Goal: Task Accomplishment & Management: Manage account settings

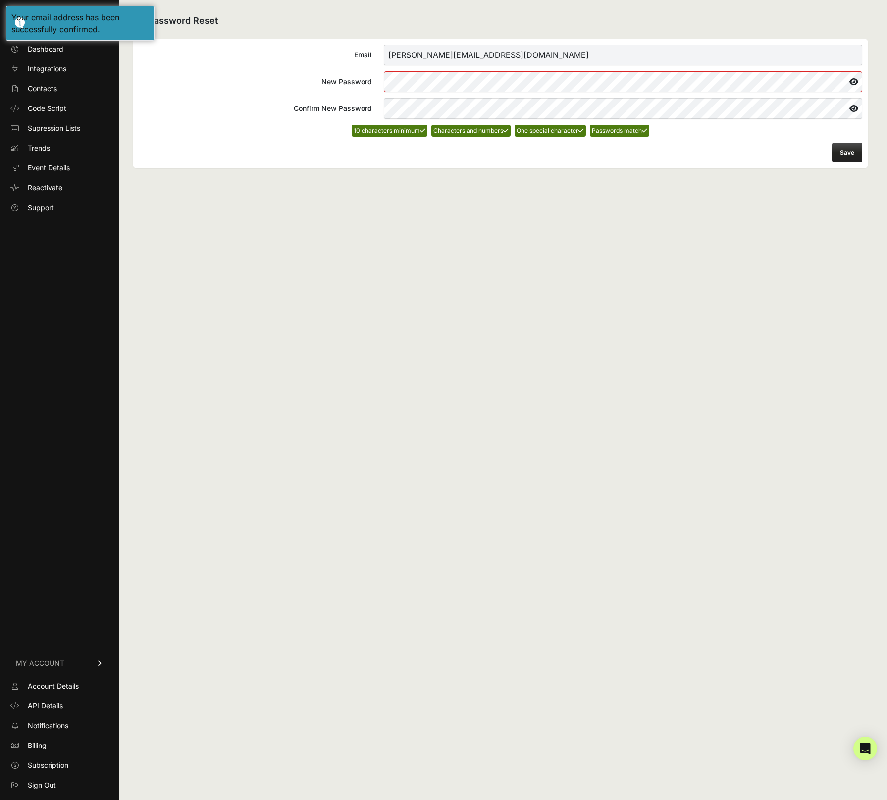
click at [840, 155] on button "Save" at bounding box center [847, 153] width 30 height 20
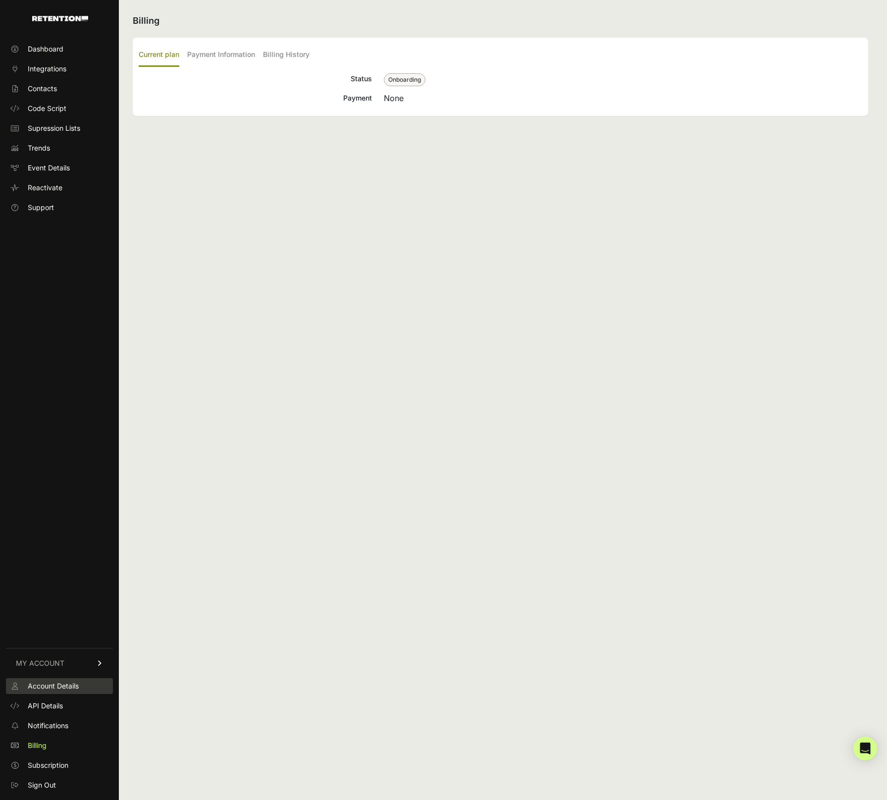
click at [59, 686] on span "Account Details" at bounding box center [53, 686] width 51 height 10
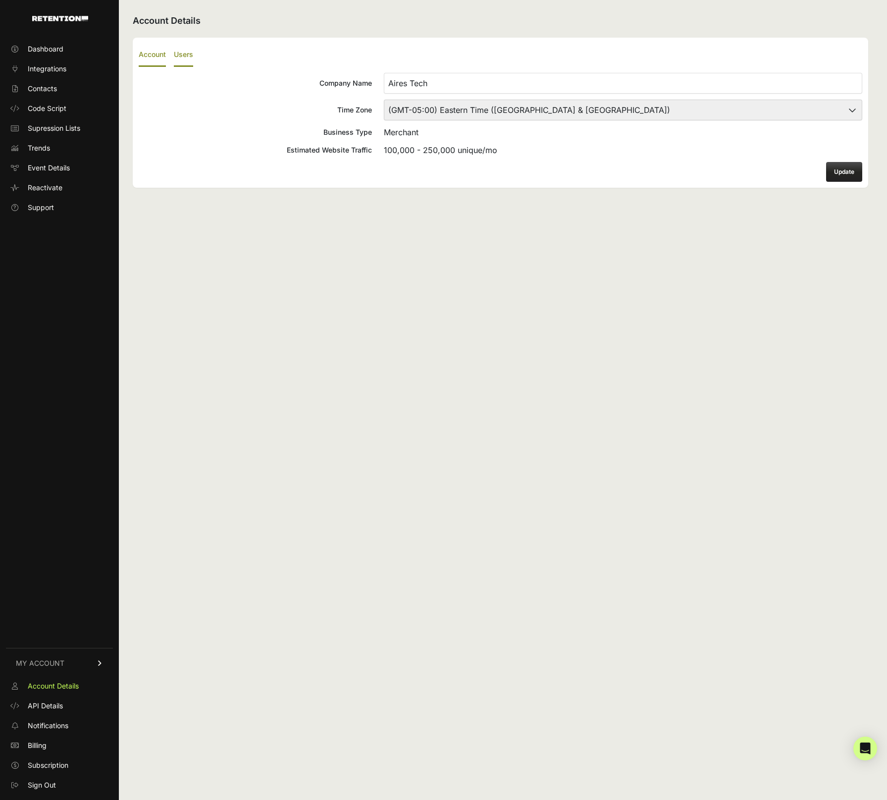
click at [181, 56] on label "Users" at bounding box center [183, 55] width 19 height 23
click at [0, 0] on input "Users" at bounding box center [0, 0] width 0 height 0
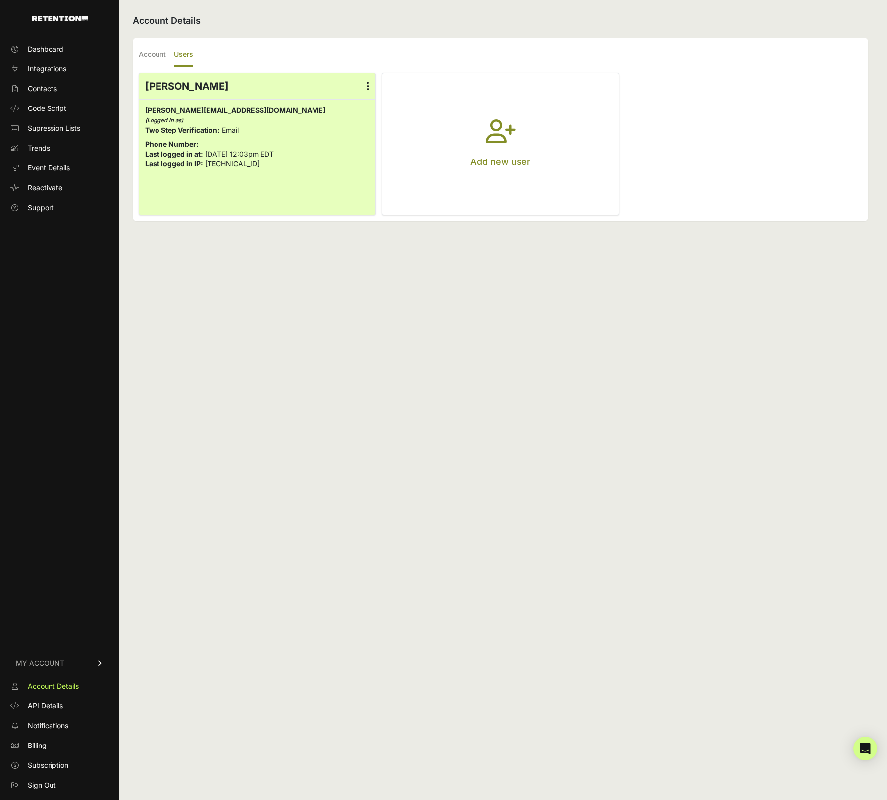
click at [512, 135] on icon "button" at bounding box center [501, 137] width 30 height 36
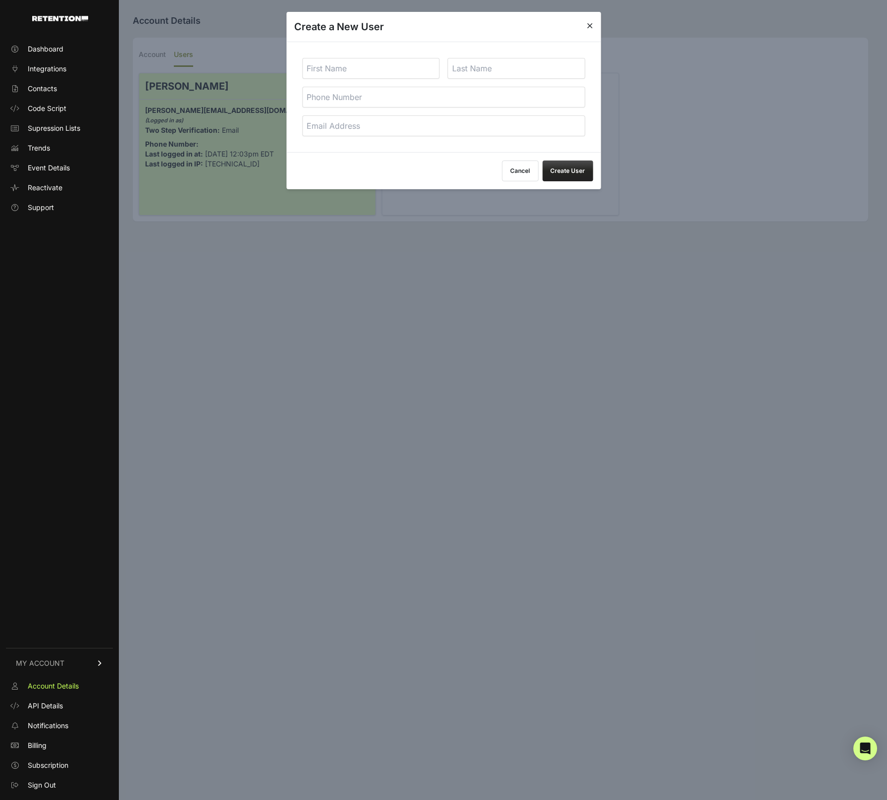
click at [375, 62] on input "text" at bounding box center [371, 68] width 138 height 21
type input "Caitlin"
type input "Harries"
click at [340, 96] on input "tel" at bounding box center [443, 97] width 283 height 21
paste input "+1 (626) 241-7217"
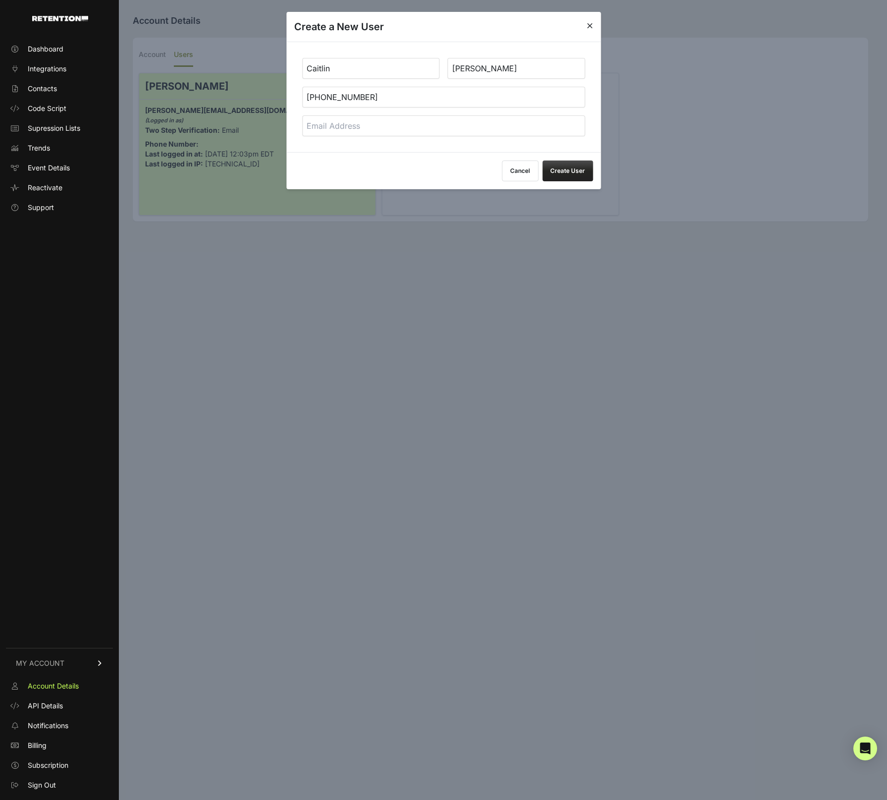
type input "+1 (626) 241-7217"
click at [343, 124] on input "email" at bounding box center [443, 125] width 283 height 21
type input "caitlin@airestech.com"
click at [563, 168] on button "Create User" at bounding box center [567, 170] width 50 height 21
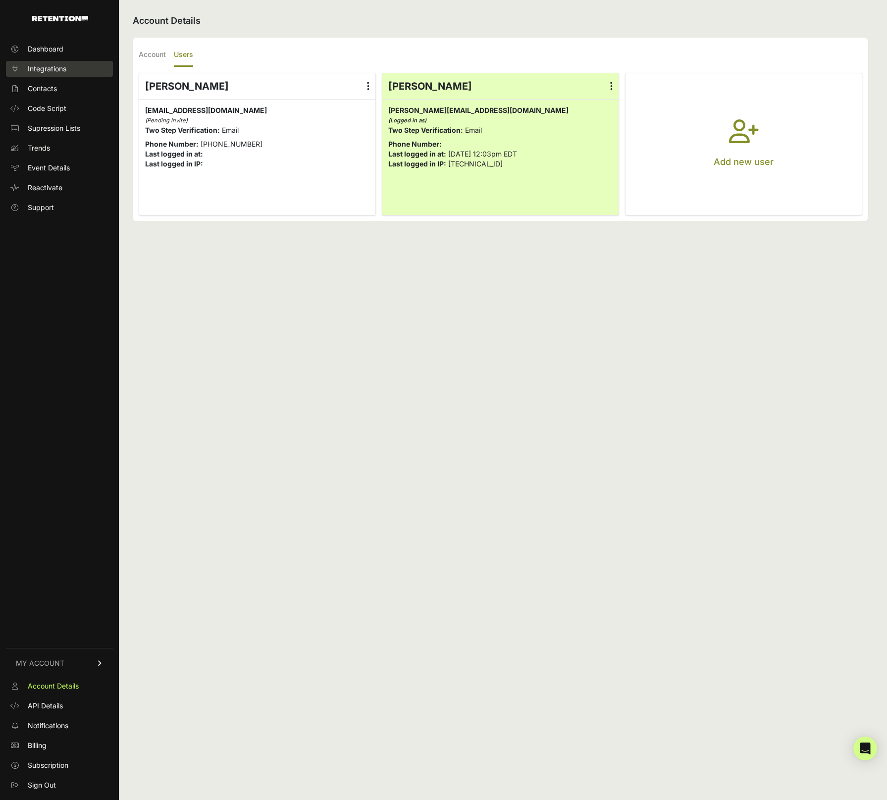
click at [44, 68] on span "Integrations" at bounding box center [47, 69] width 39 height 10
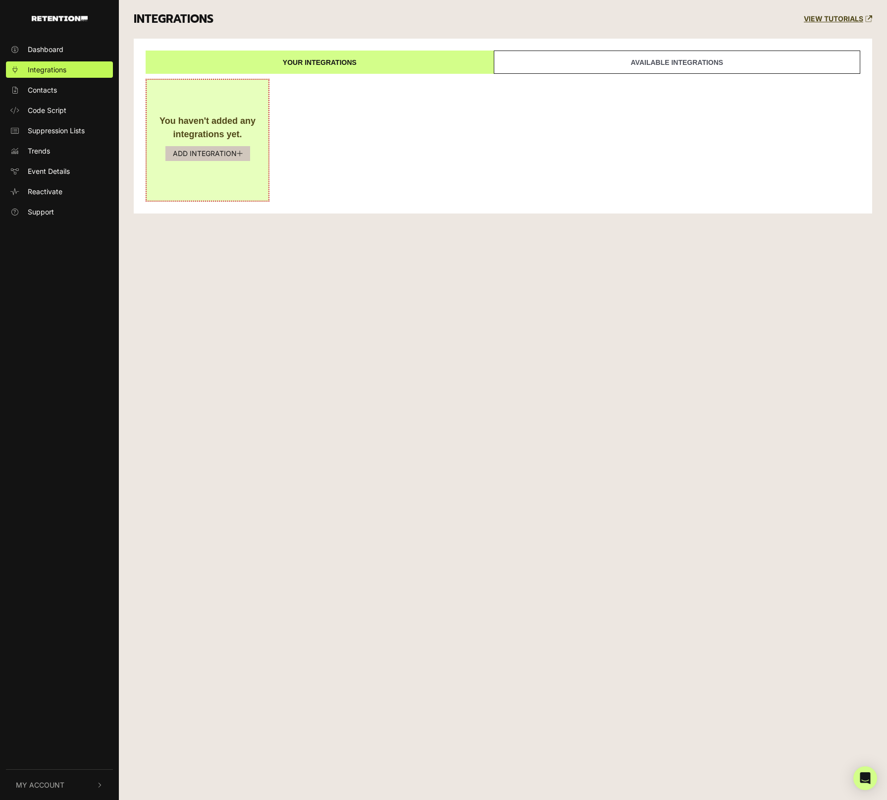
click at [212, 154] on button "ADD INTEGRATION" at bounding box center [207, 153] width 85 height 15
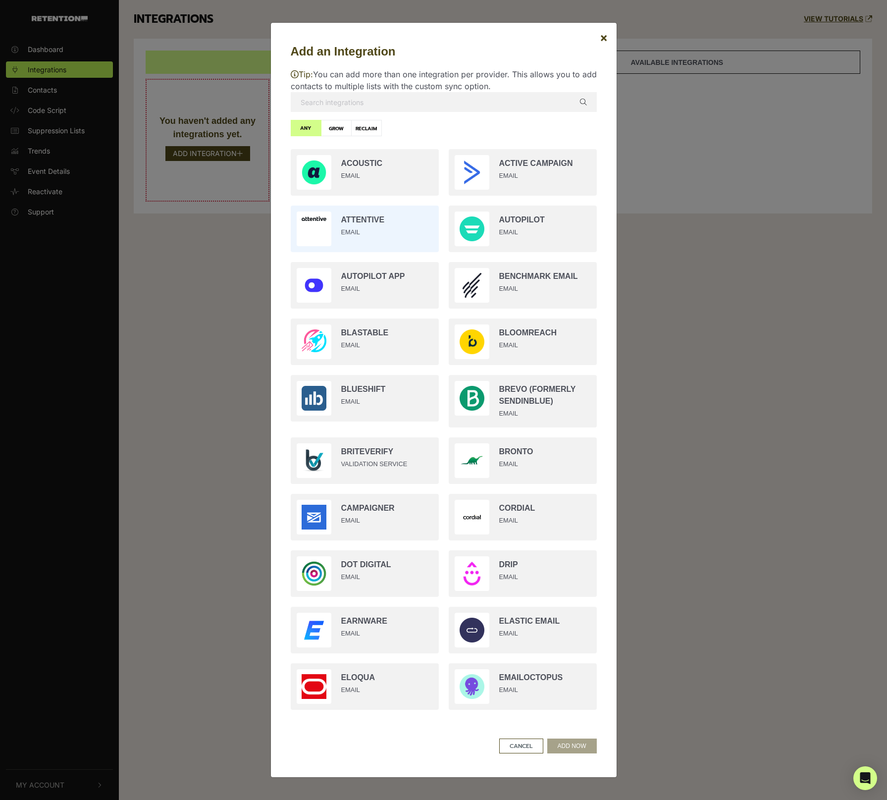
click at [362, 225] on input "radio" at bounding box center [365, 229] width 158 height 56
radio input "true"
click at [567, 746] on button "ADD NOW" at bounding box center [572, 745] width 50 height 15
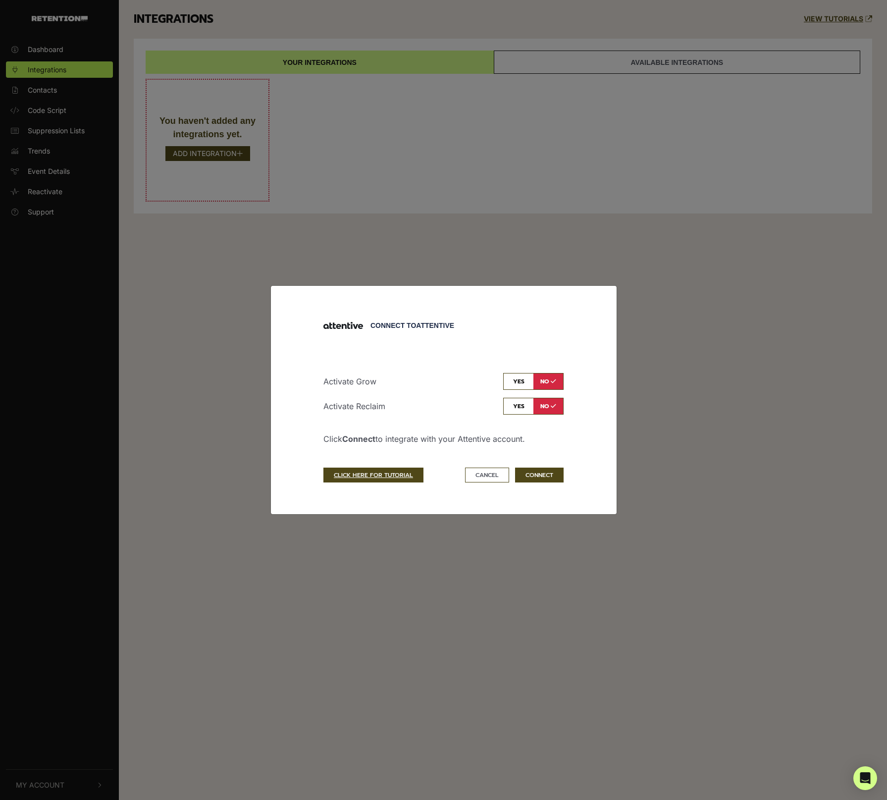
click at [521, 380] on input "checkbox" at bounding box center [533, 381] width 60 height 17
checkbox input "true"
click at [520, 407] on input "checkbox" at bounding box center [533, 406] width 60 height 17
checkbox input "true"
click at [537, 474] on button "CONNECT" at bounding box center [539, 474] width 49 height 15
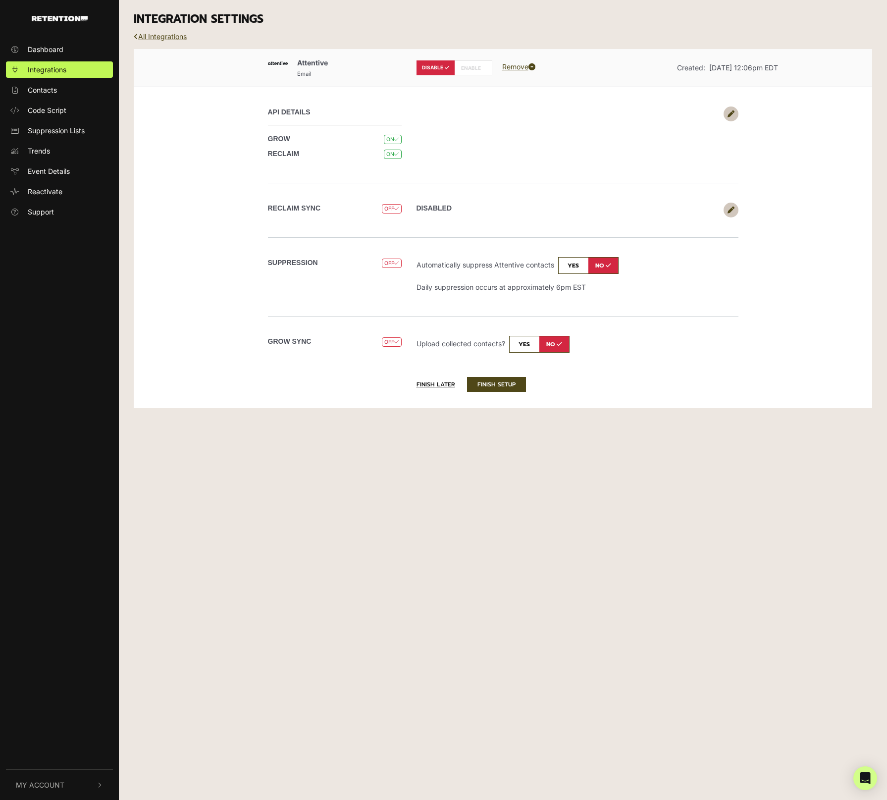
click at [734, 209] on link at bounding box center [730, 209] width 15 height 15
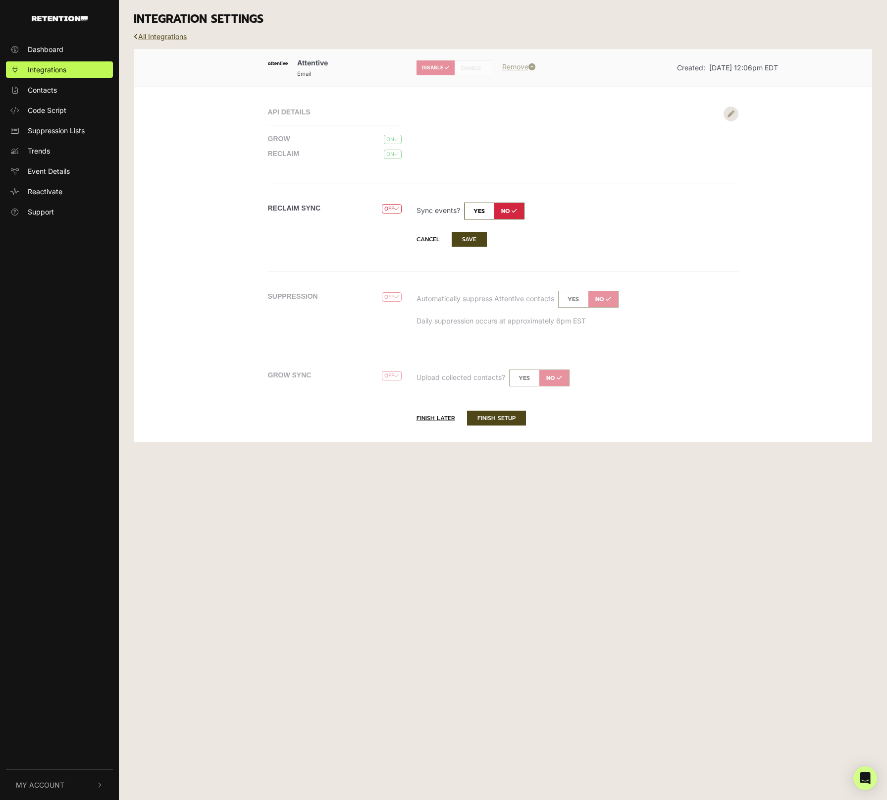
click at [486, 208] on input "checkbox" at bounding box center [494, 210] width 60 height 17
checkbox input "true"
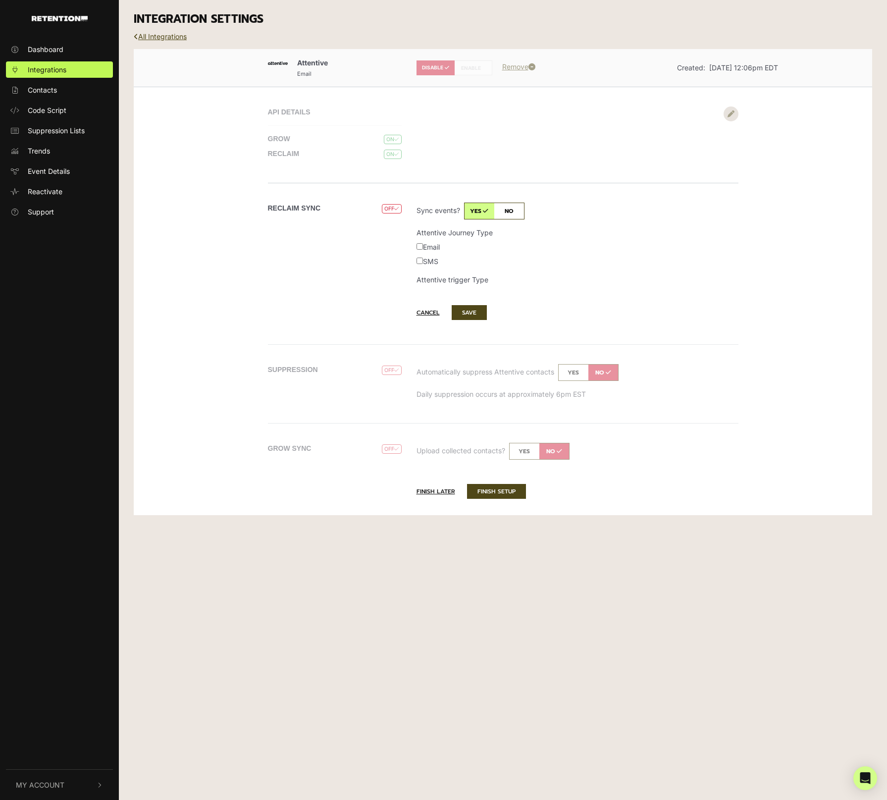
click at [419, 243] on input "Email" at bounding box center [419, 246] width 6 height 6
checkbox input "true"
click at [418, 259] on input "SMS" at bounding box center [419, 260] width 6 height 6
checkbox input "true"
click at [471, 311] on button "SAVE" at bounding box center [469, 312] width 35 height 15
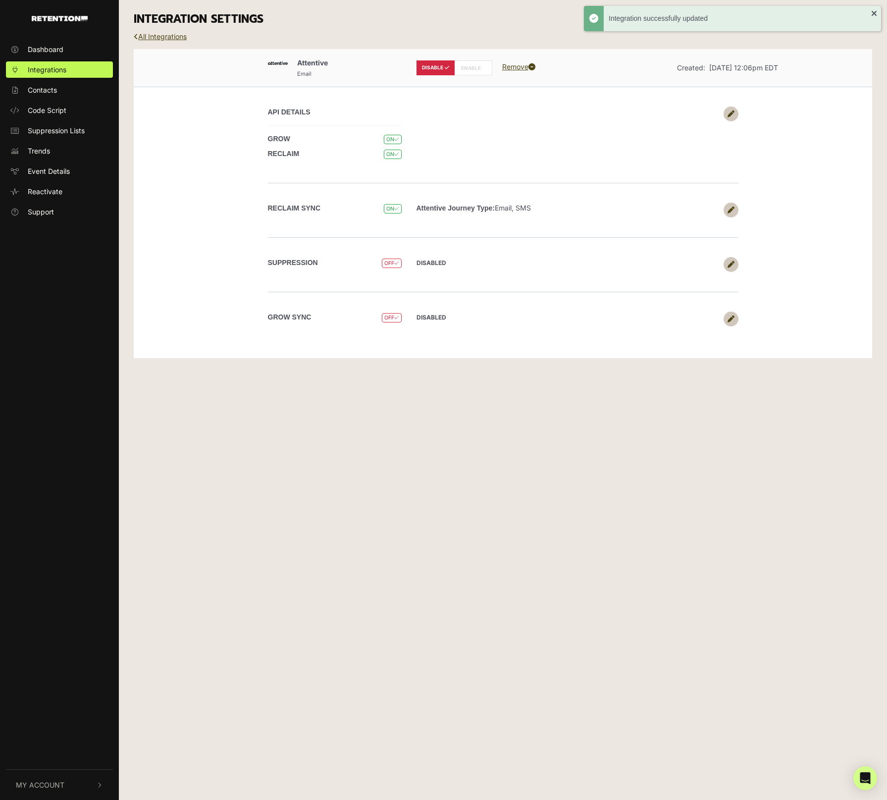
click at [733, 316] on icon at bounding box center [730, 318] width 7 height 7
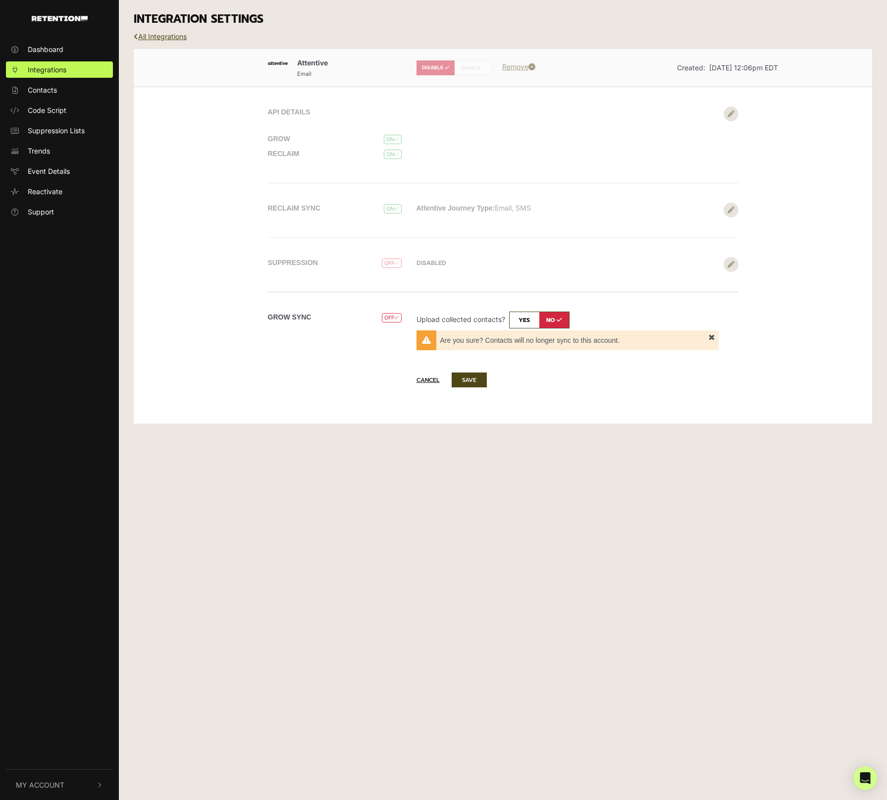
click at [522, 317] on input "checkbox" at bounding box center [539, 319] width 60 height 17
checkbox input "true"
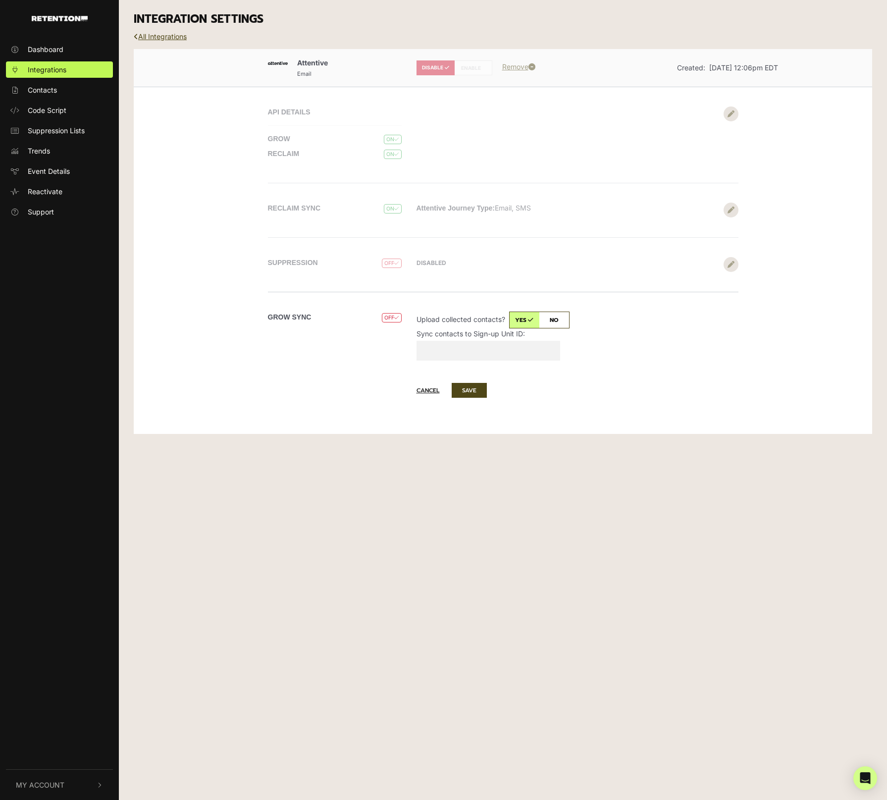
click at [486, 350] on input "Sync contacts to Sign-up Unit ID:" at bounding box center [488, 351] width 144 height 20
click at [429, 390] on button "Cancel" at bounding box center [432, 390] width 33 height 14
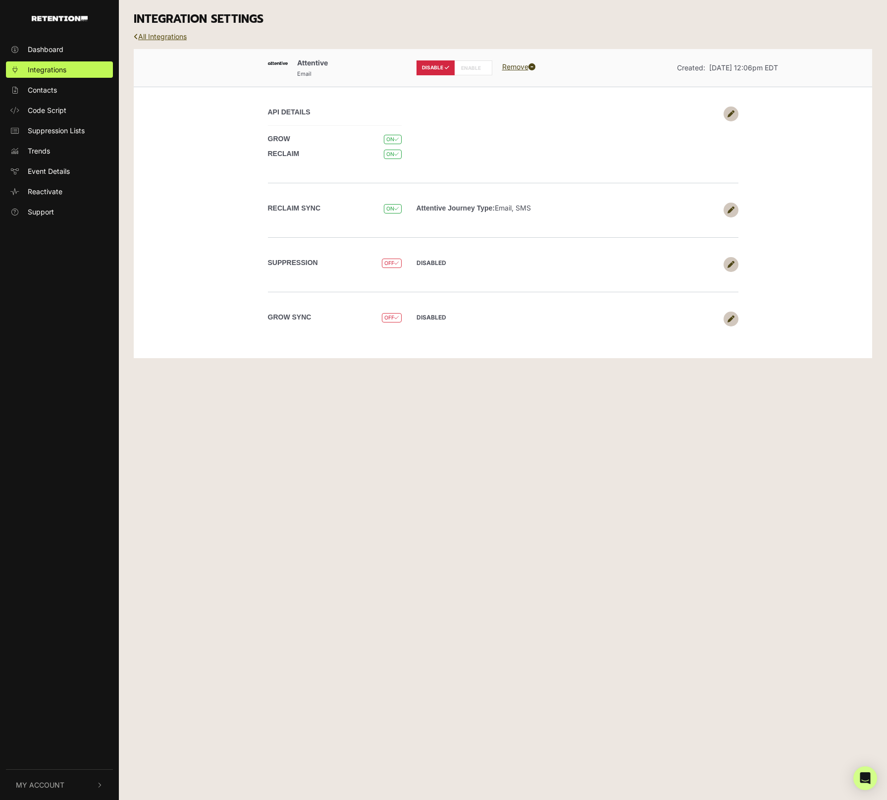
click at [173, 37] on link "All Integrations" at bounding box center [160, 36] width 53 height 8
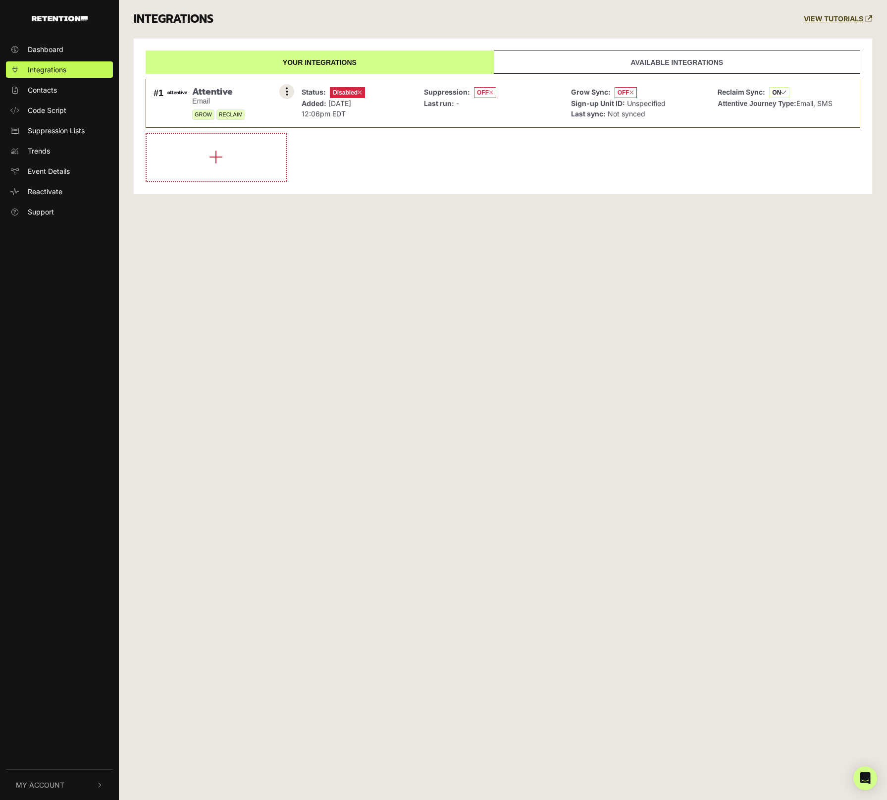
click at [289, 91] on button at bounding box center [286, 91] width 15 height 15
click at [226, 92] on link "Settings" at bounding box center [226, 93] width 94 height 22
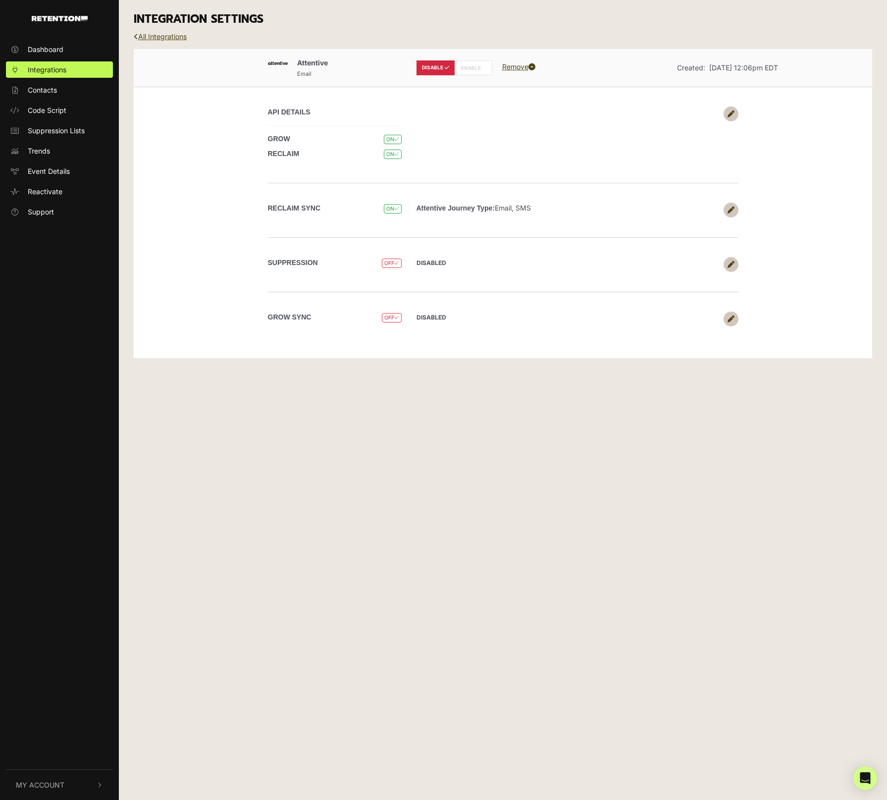
click at [732, 113] on icon at bounding box center [730, 113] width 7 height 7
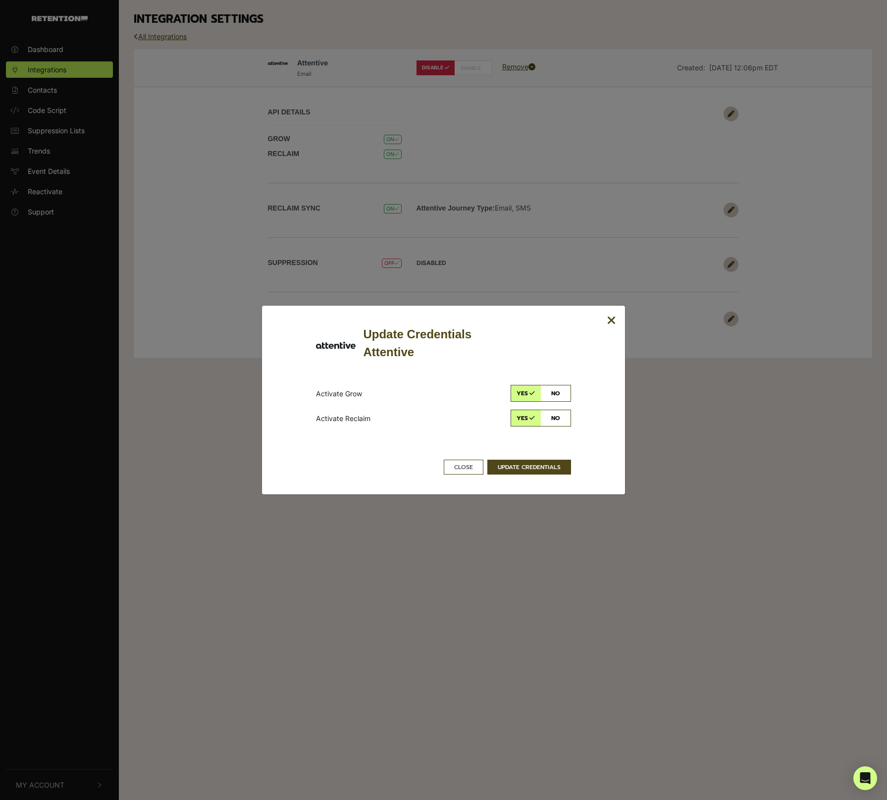
click at [610, 321] on icon "Close" at bounding box center [611, 320] width 9 height 12
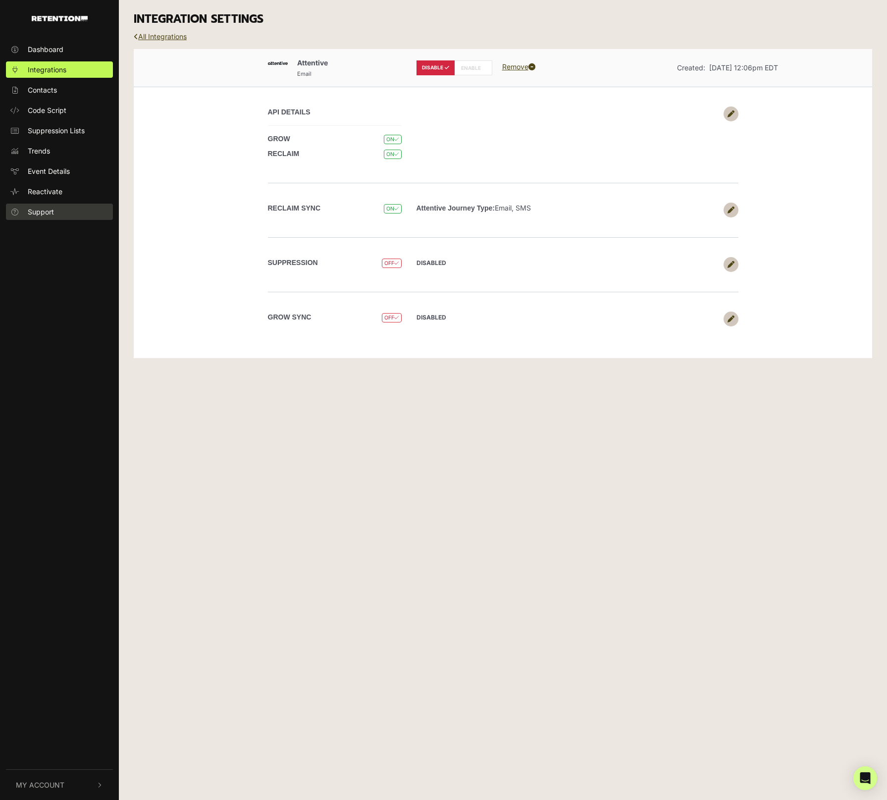
click at [62, 212] on link "Support" at bounding box center [59, 211] width 107 height 16
click at [61, 74] on span "Integrations" at bounding box center [47, 69] width 39 height 10
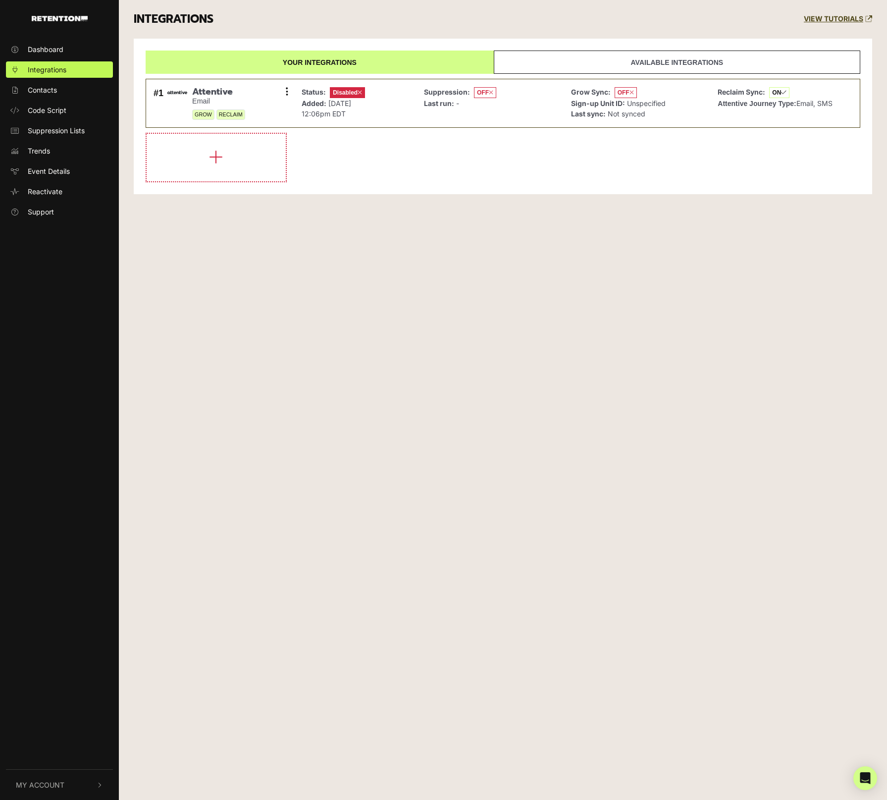
click at [541, 61] on link "Available integrations" at bounding box center [677, 61] width 366 height 23
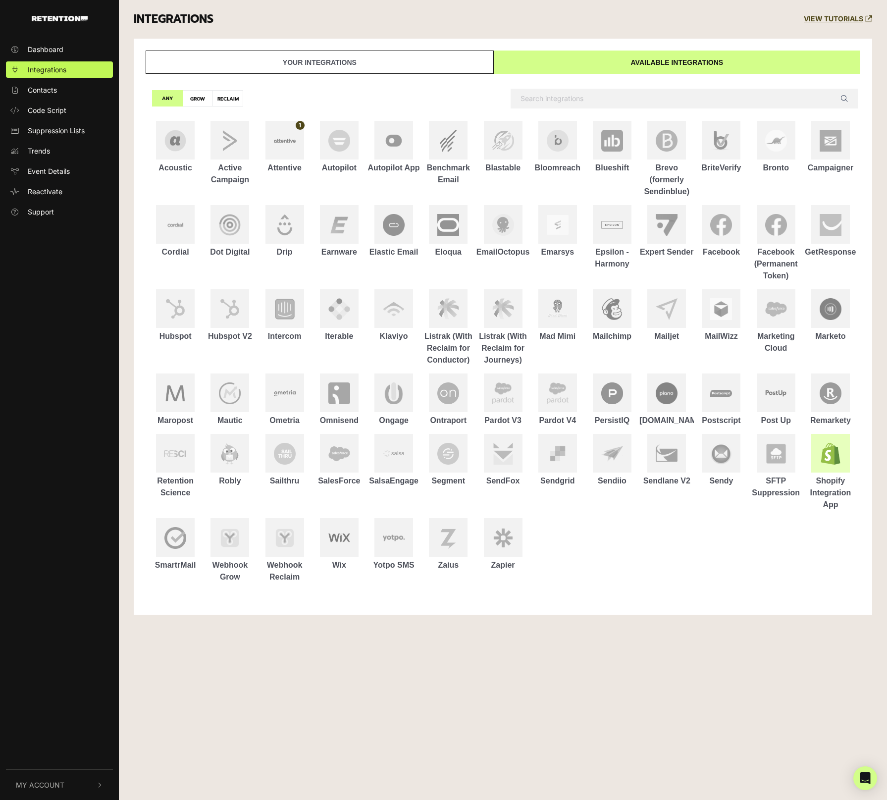
click at [824, 453] on img at bounding box center [830, 454] width 22 height 22
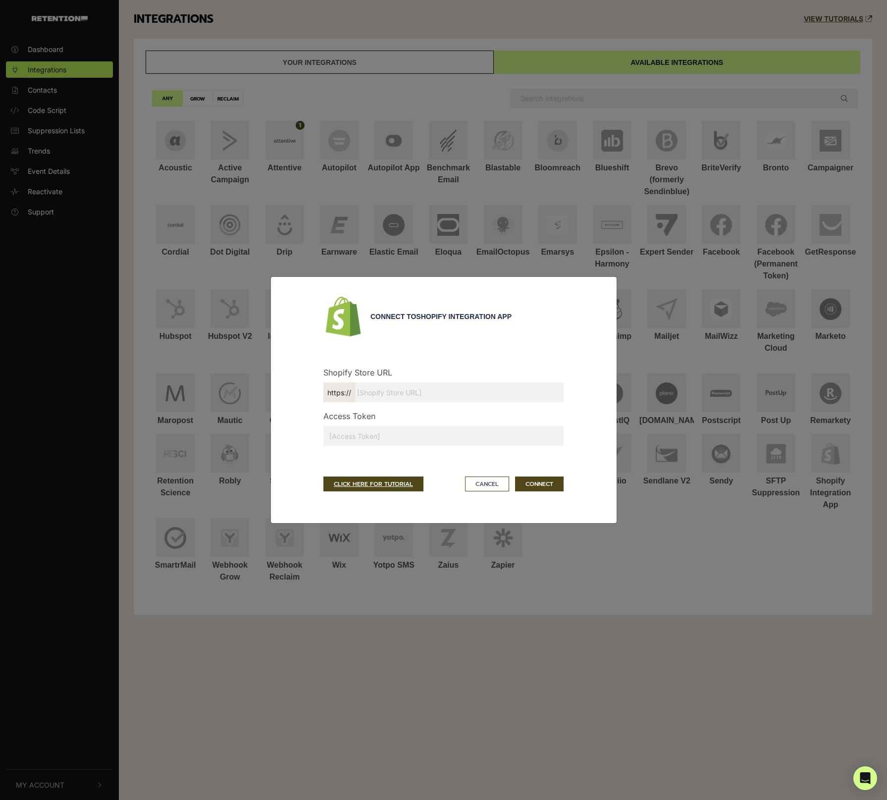
click at [401, 396] on input "text" at bounding box center [443, 392] width 240 height 20
paste input "airestech"
type input "[DOMAIN_NAME]"
click at [378, 485] on link "CLICK HERE FOR TUTORIAL" at bounding box center [373, 483] width 100 height 15
click at [484, 481] on button "Cancel" at bounding box center [487, 483] width 44 height 15
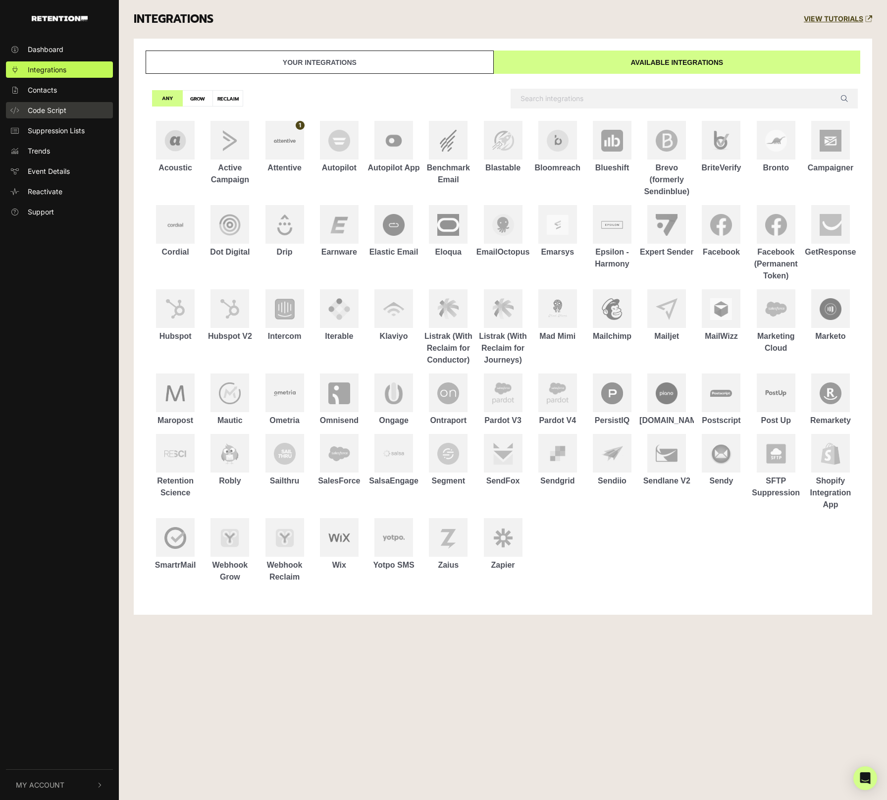
click at [41, 111] on span "Code Script" at bounding box center [47, 110] width 39 height 10
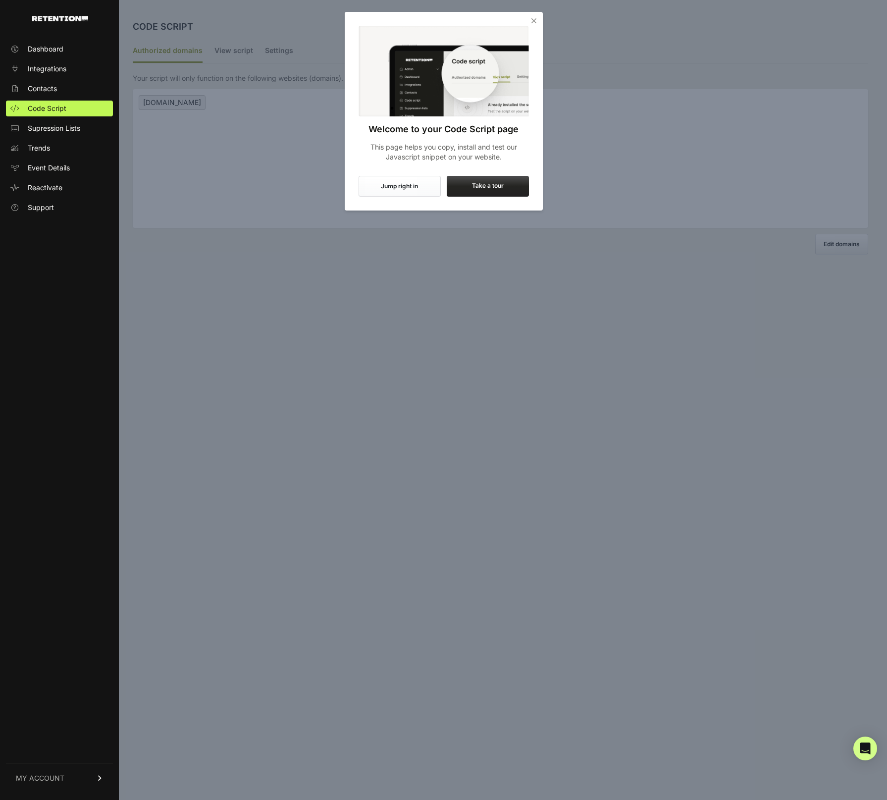
click at [396, 188] on button "Jump right in" at bounding box center [399, 186] width 82 height 21
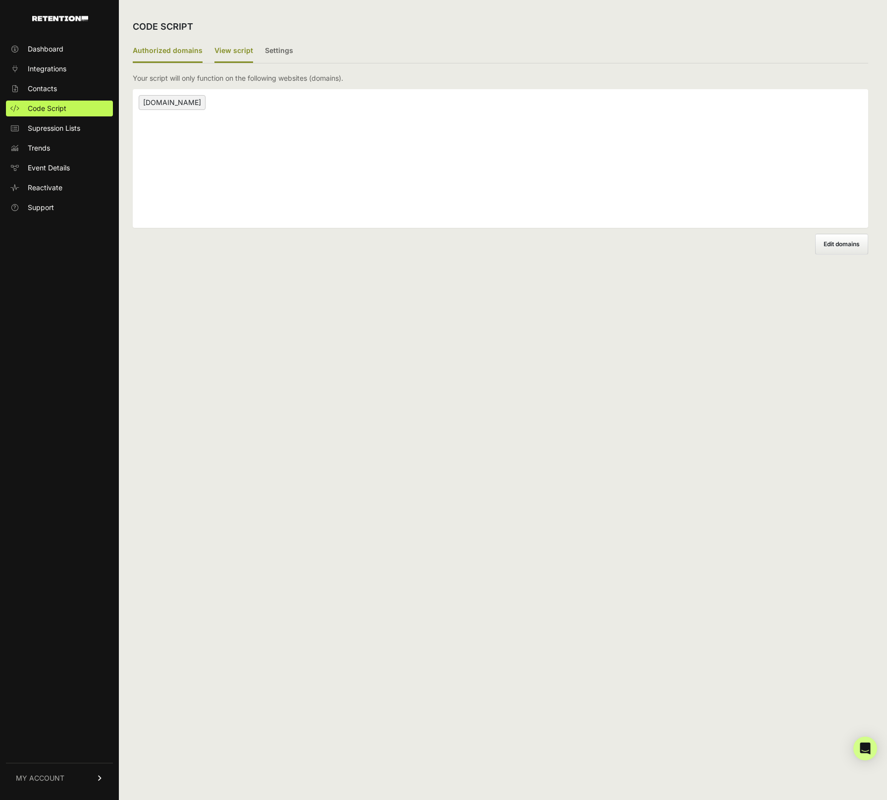
click at [231, 52] on label "View script" at bounding box center [233, 51] width 39 height 23
click at [0, 0] on input "View script" at bounding box center [0, 0] width 0 height 0
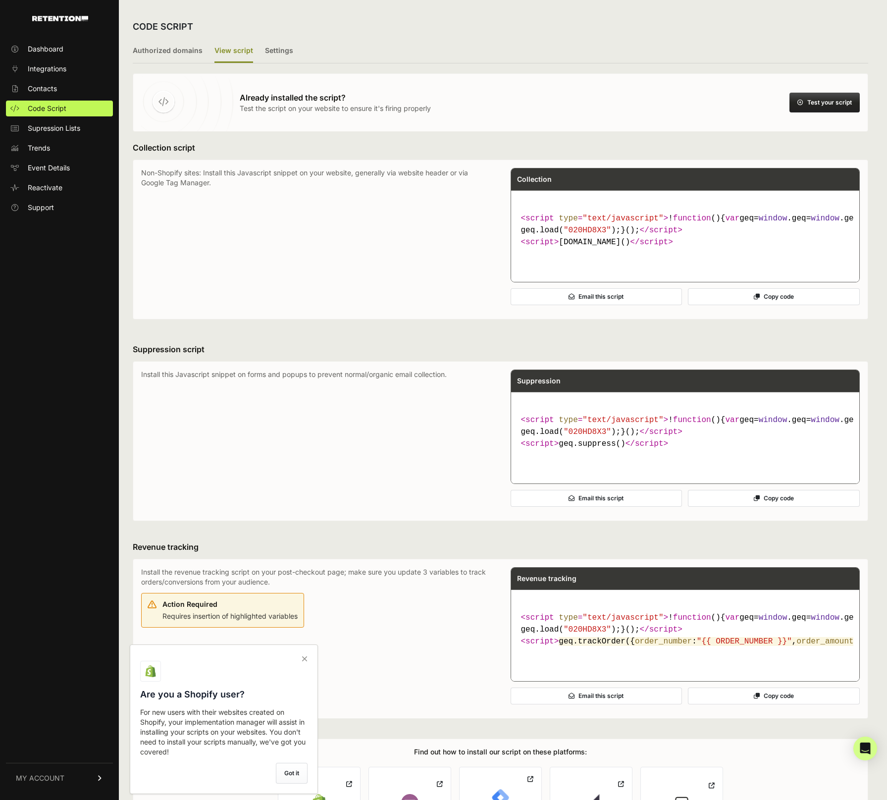
click at [766, 305] on button "Copy code" at bounding box center [774, 296] width 172 height 17
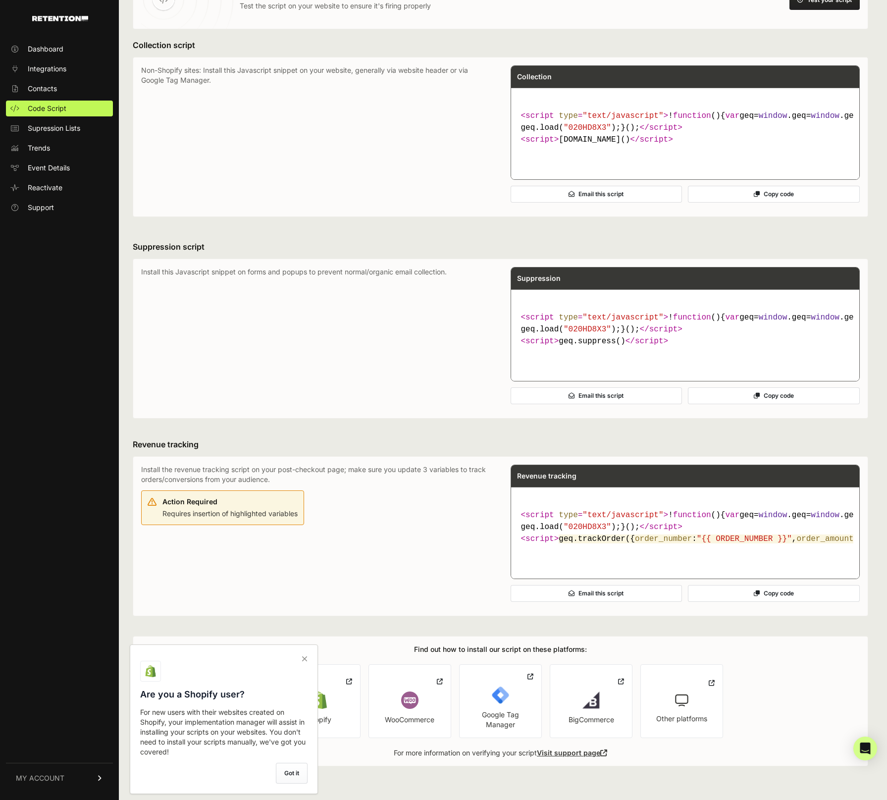
scroll to position [174, 0]
